Goal: Check status: Check status

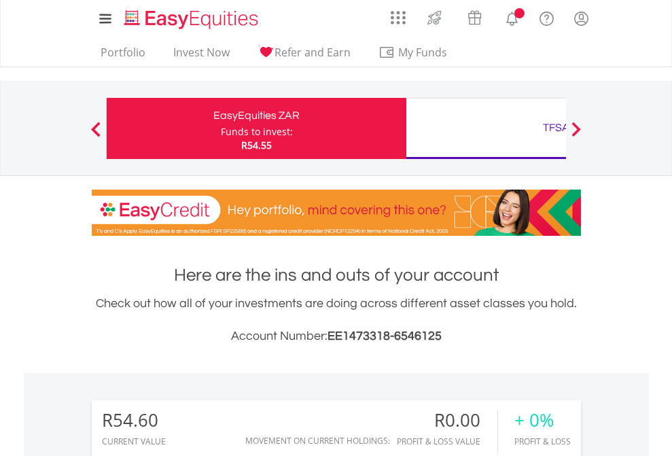
scroll to position [130, 213]
click at [221, 128] on div "Funds to invest:" at bounding box center [257, 132] width 72 height 14
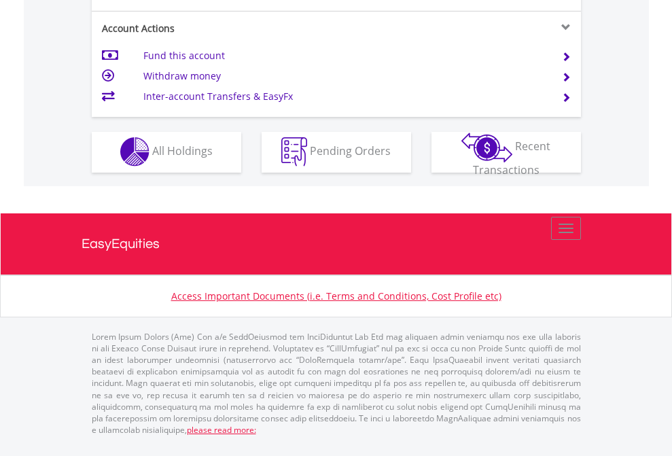
scroll to position [1271, 0]
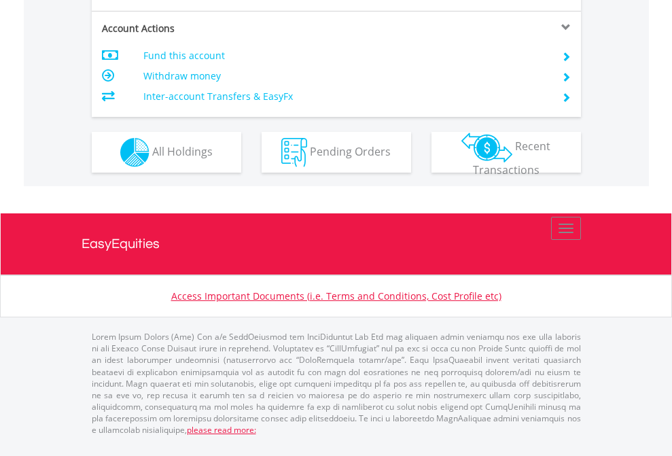
scroll to position [1275, 0]
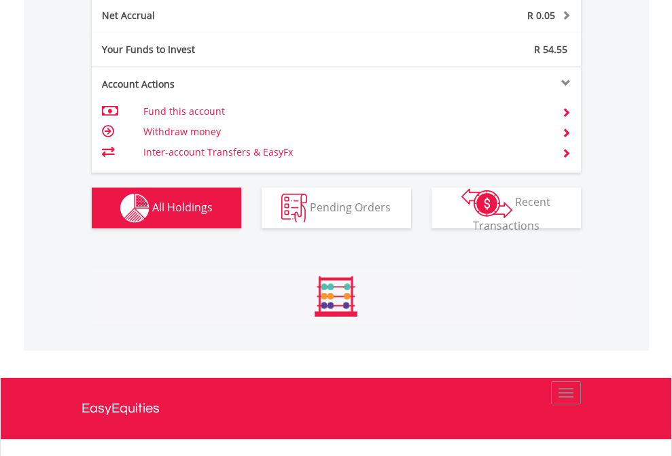
scroll to position [1377, 0]
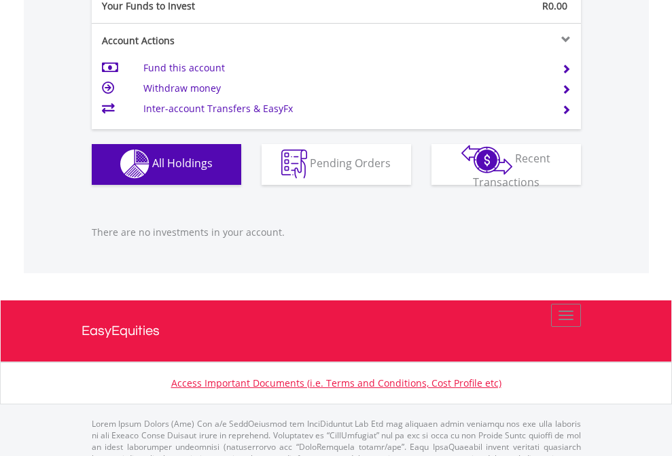
scroll to position [1345, 0]
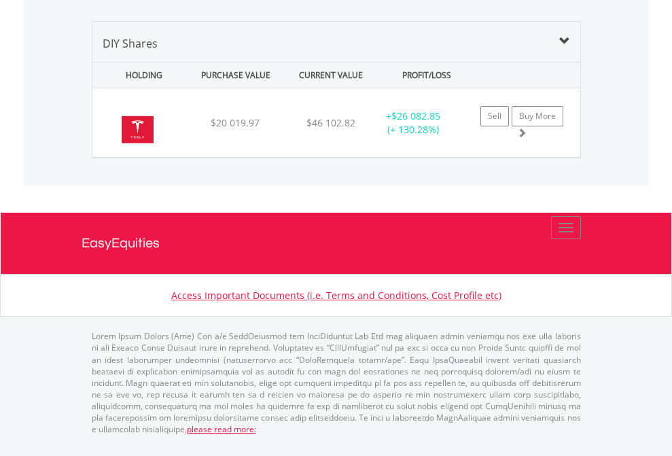
scroll to position [130, 213]
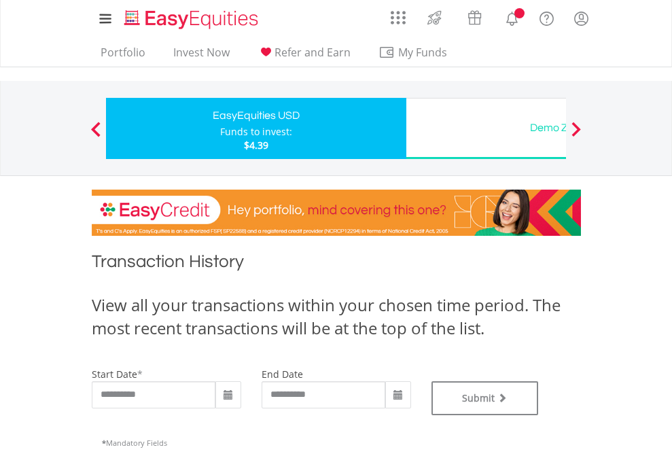
type input "**********"
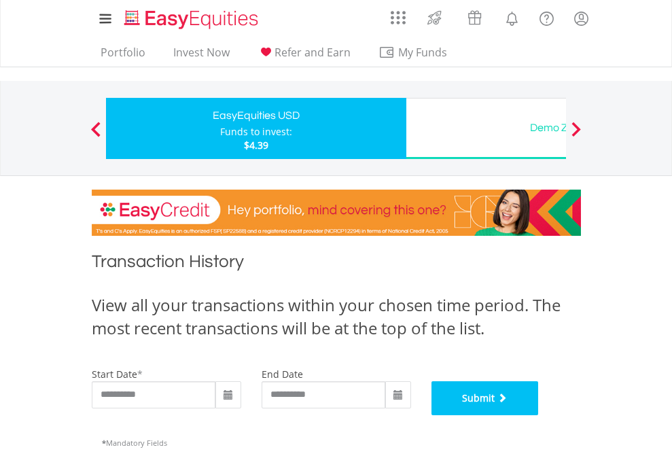
click at [539, 415] on button "Submit" at bounding box center [484, 398] width 107 height 34
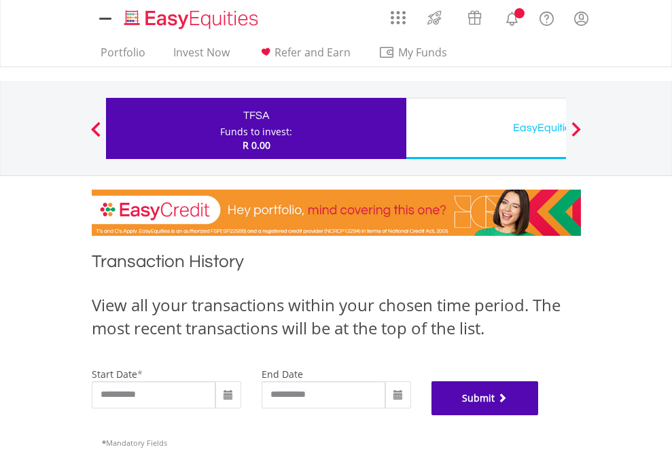
click at [539, 415] on button "Submit" at bounding box center [484, 398] width 107 height 34
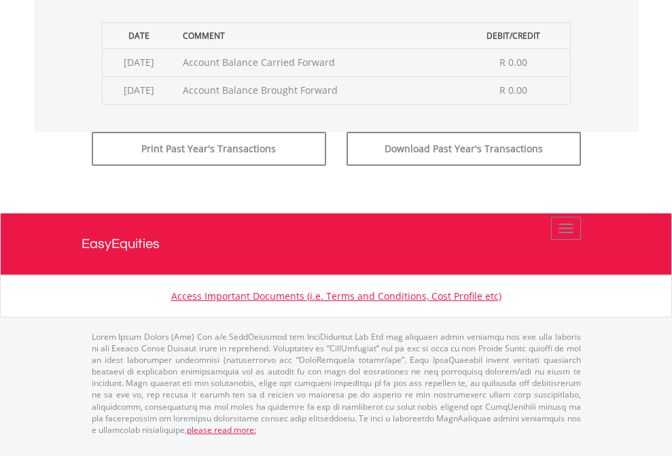
scroll to position [551, 0]
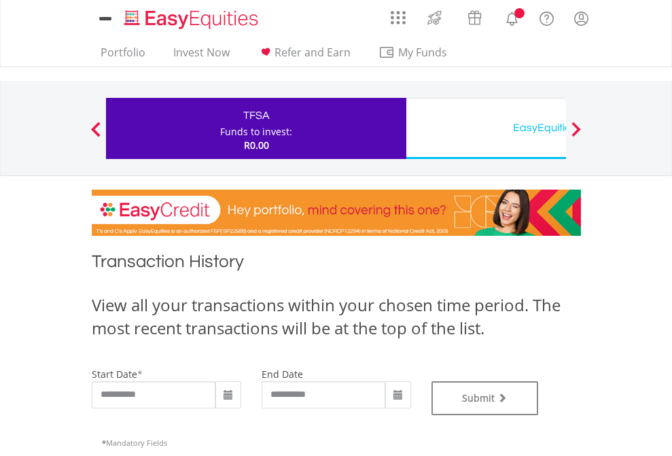
click at [486, 128] on div "EasyEquities USD" at bounding box center [555, 127] width 283 height 19
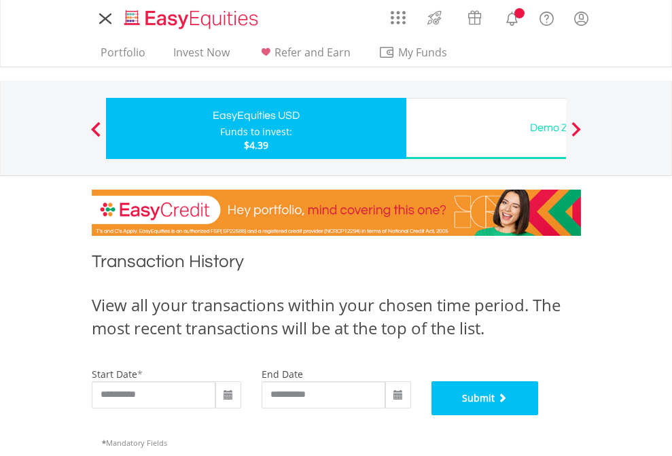
click at [539, 415] on button "Submit" at bounding box center [484, 398] width 107 height 34
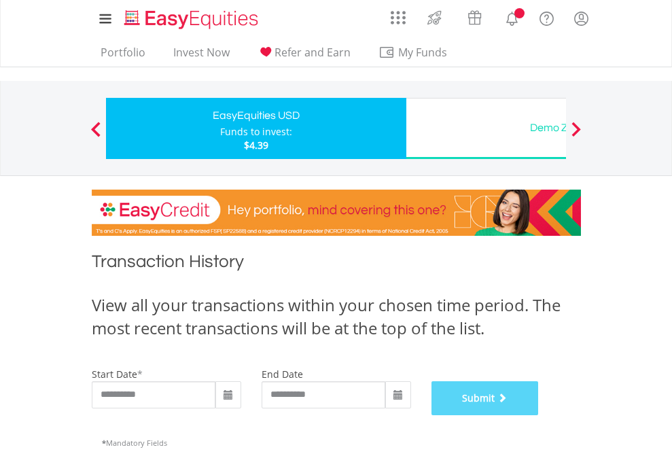
scroll to position [551, 0]
